Goal: Find specific page/section: Find specific page/section

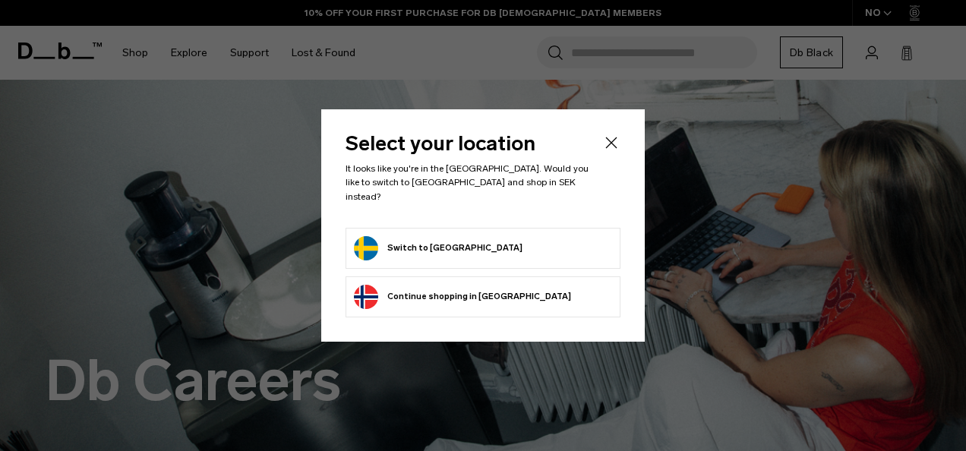
click at [430, 237] on button "Switch to [GEOGRAPHIC_DATA]" at bounding box center [438, 248] width 169 height 24
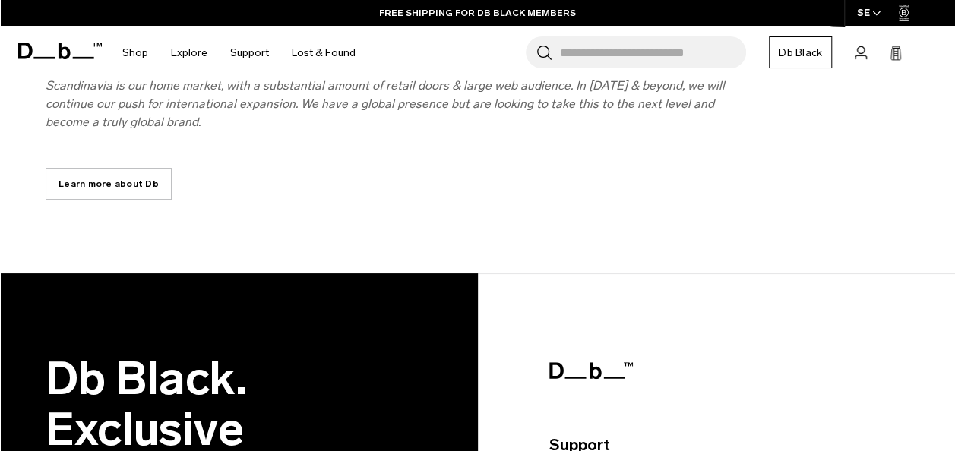
scroll to position [1231, 0]
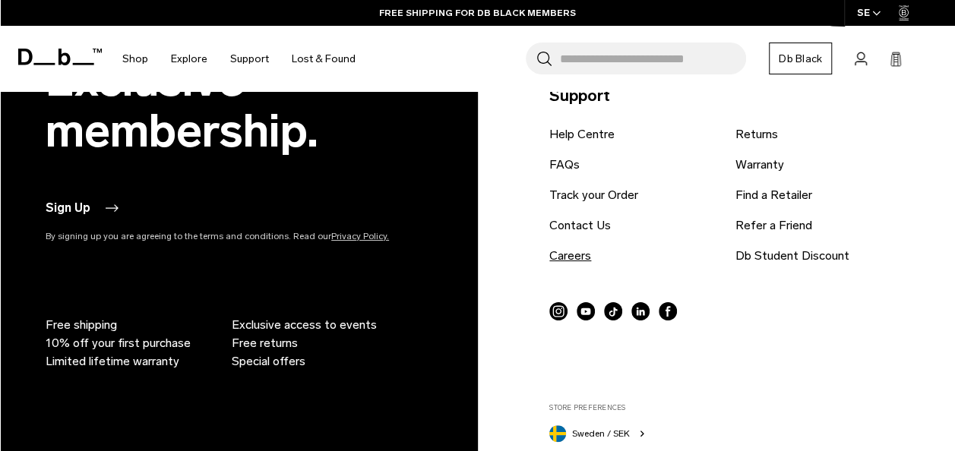
click at [564, 258] on link "Careers" at bounding box center [570, 256] width 42 height 18
